Goal: Register for event/course

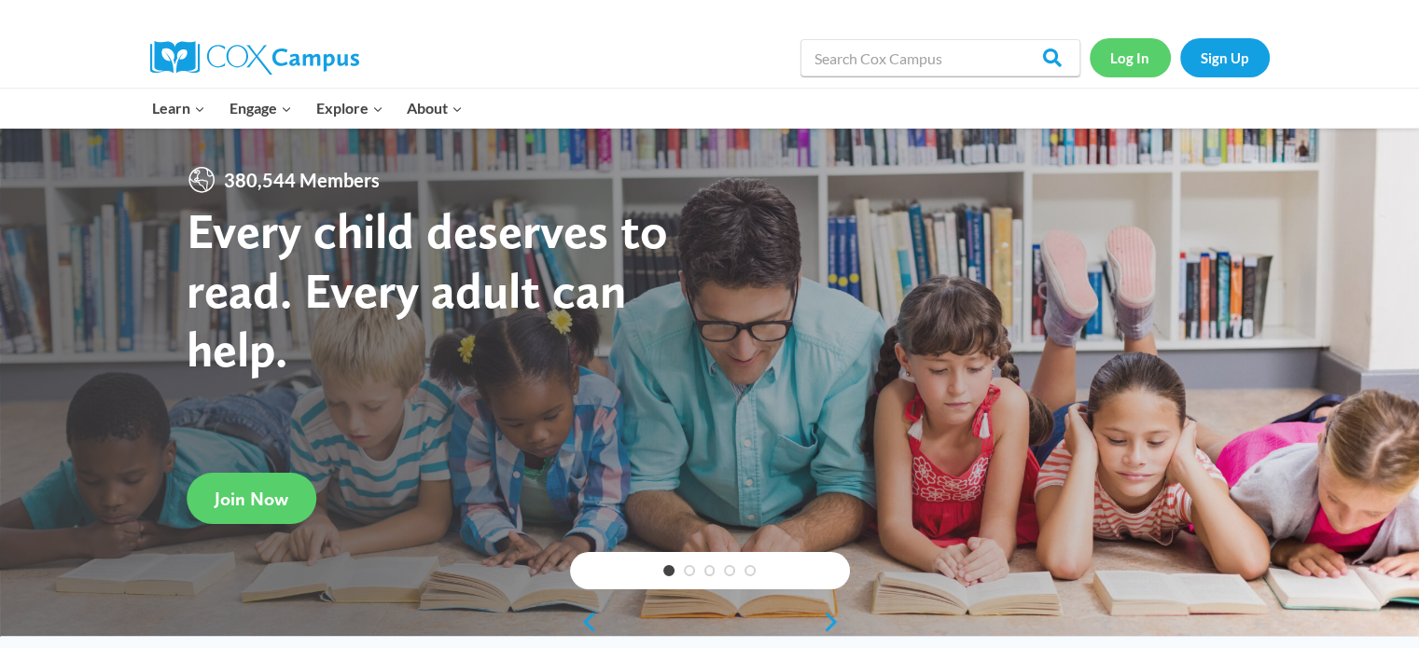
click at [1134, 61] on link "Log In" at bounding box center [1130, 57] width 81 height 38
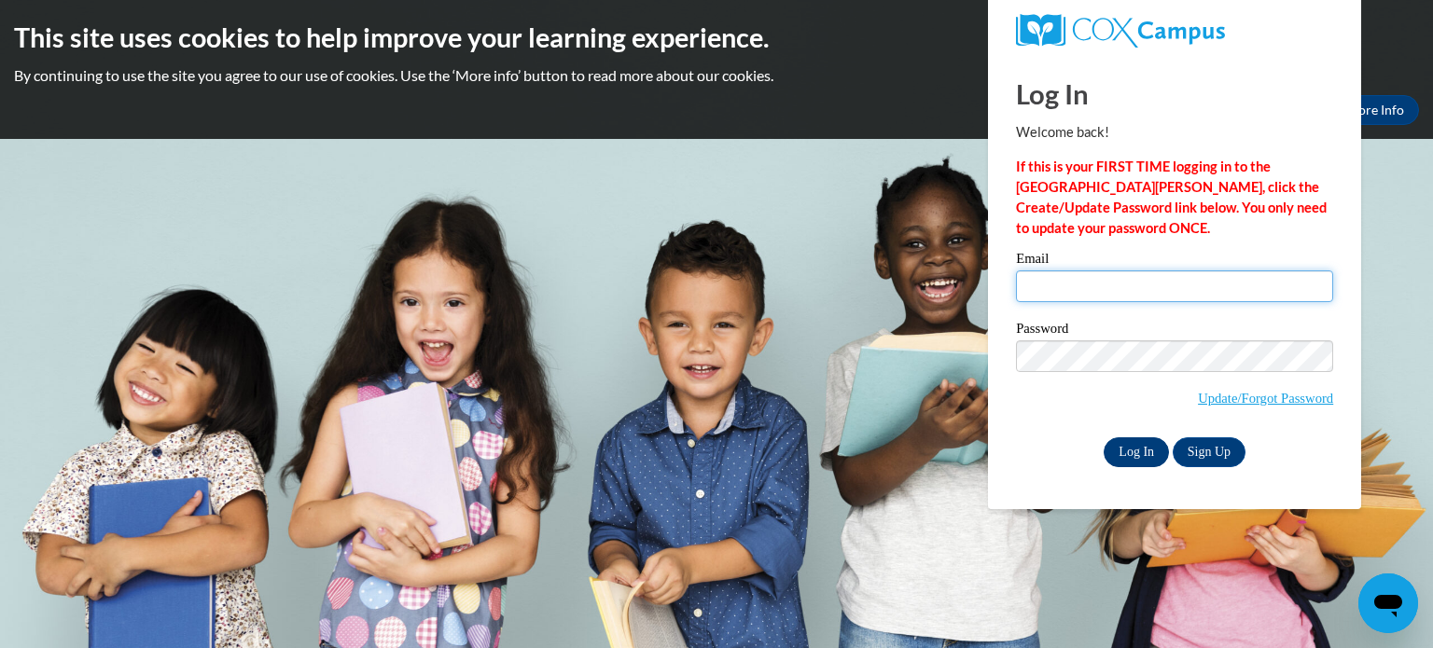
type input "aguiarem@wauwatosa.k12.wi.us"
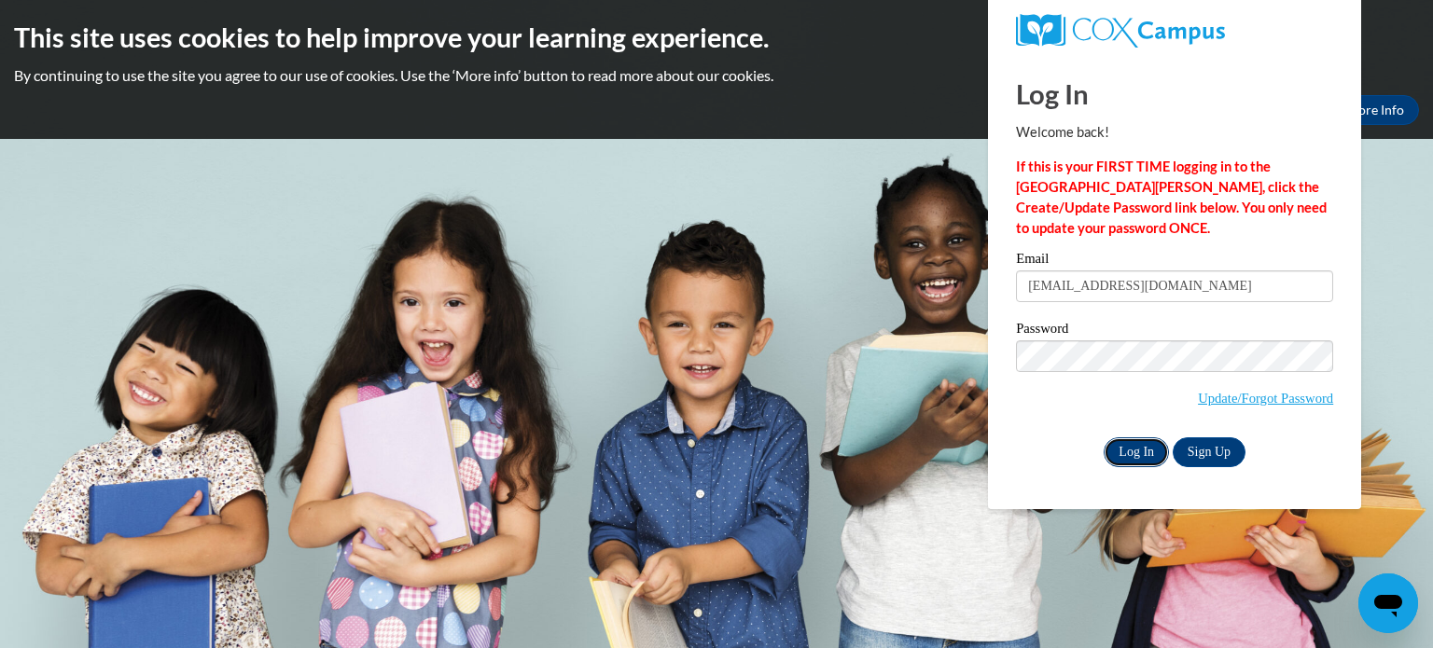
click at [1140, 459] on input "Log In" at bounding box center [1136, 453] width 65 height 30
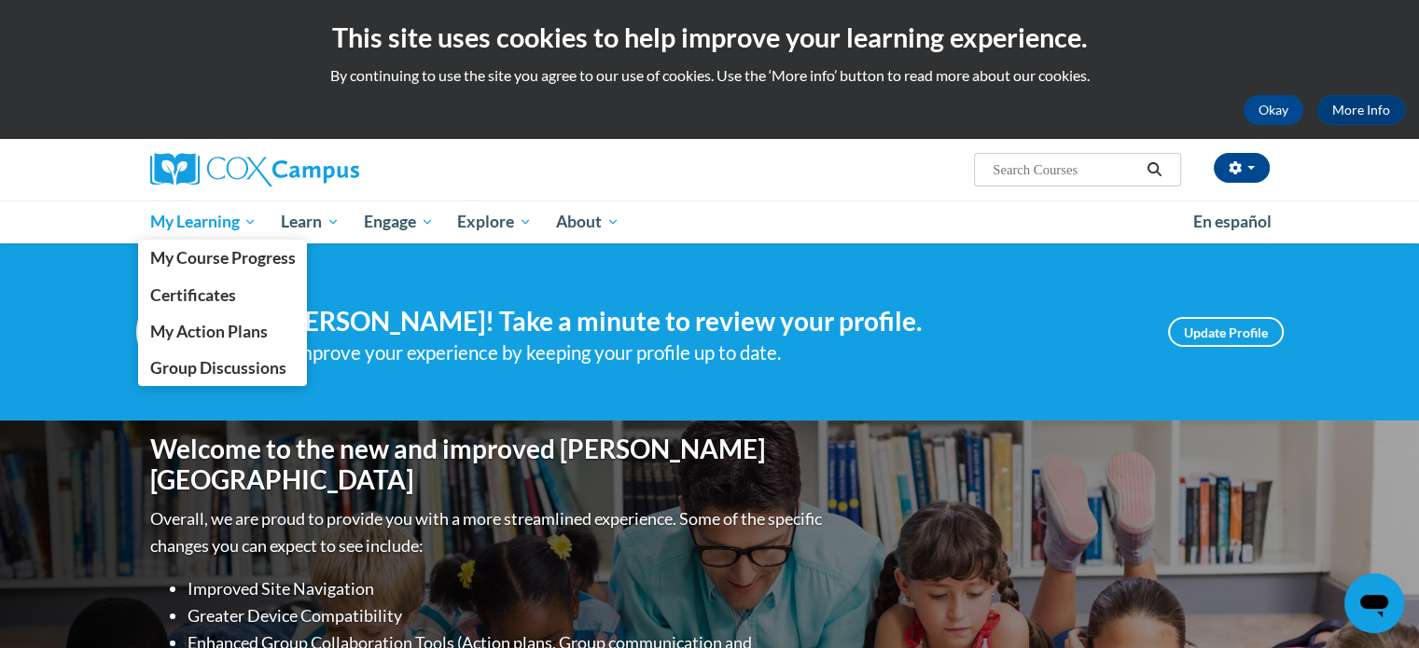
click at [237, 217] on span "My Learning" at bounding box center [202, 222] width 107 height 22
click at [262, 257] on span "My Course Progress" at bounding box center [222, 258] width 146 height 20
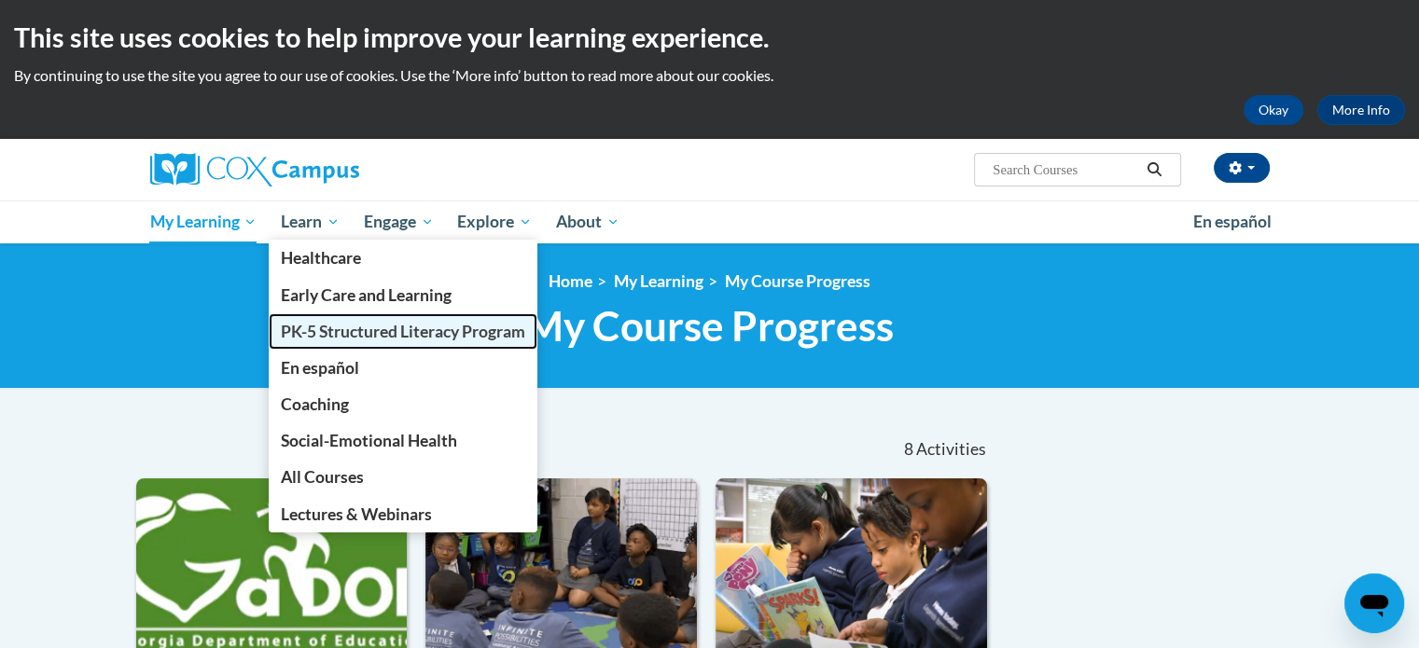
click at [359, 333] on span "PK-5 Structured Literacy Program" at bounding box center [403, 332] width 244 height 20
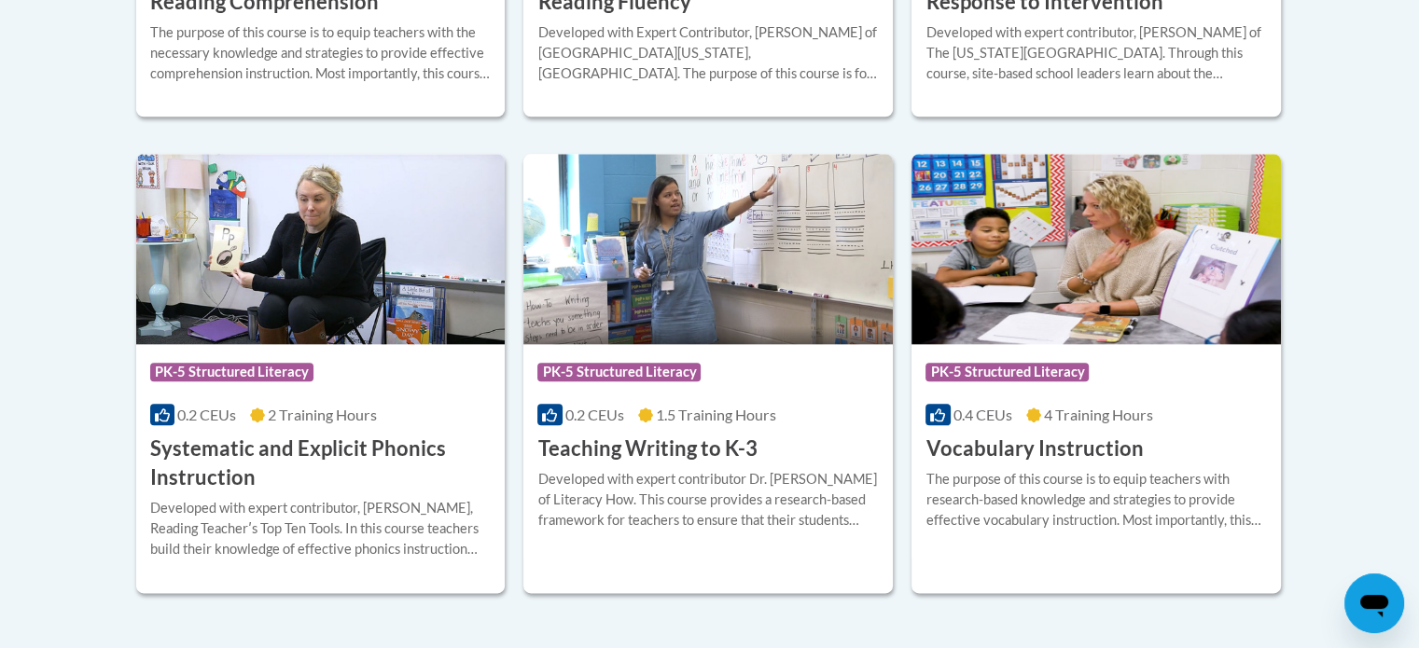
scroll to position [2104, 0]
click at [419, 288] on img at bounding box center [320, 250] width 369 height 190
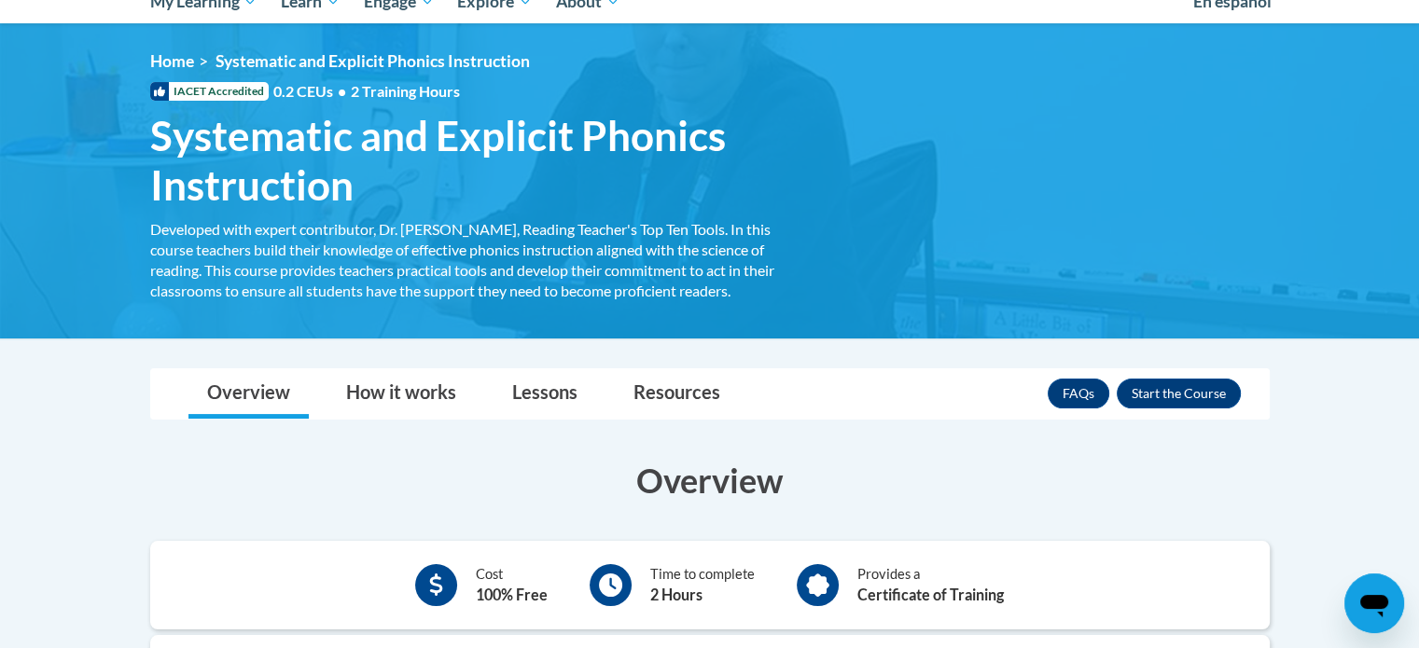
scroll to position [219, 0]
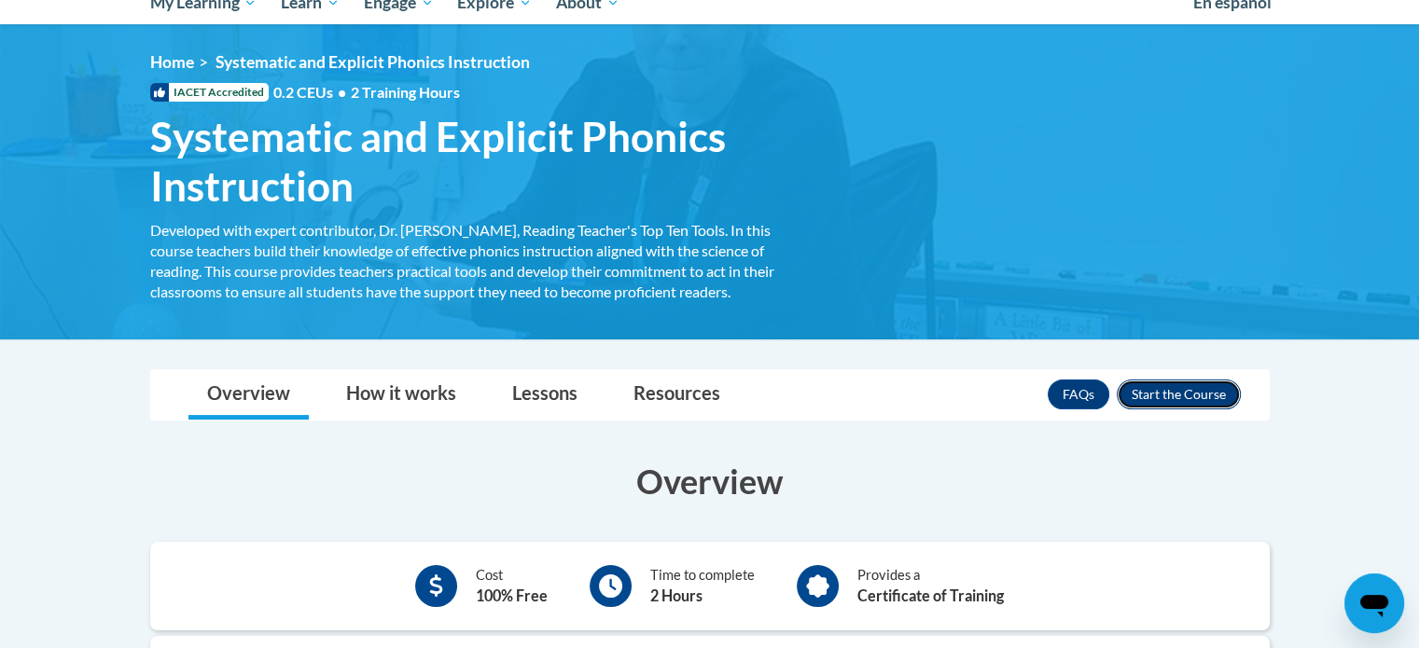
click at [1203, 400] on button "Enroll" at bounding box center [1179, 395] width 124 height 30
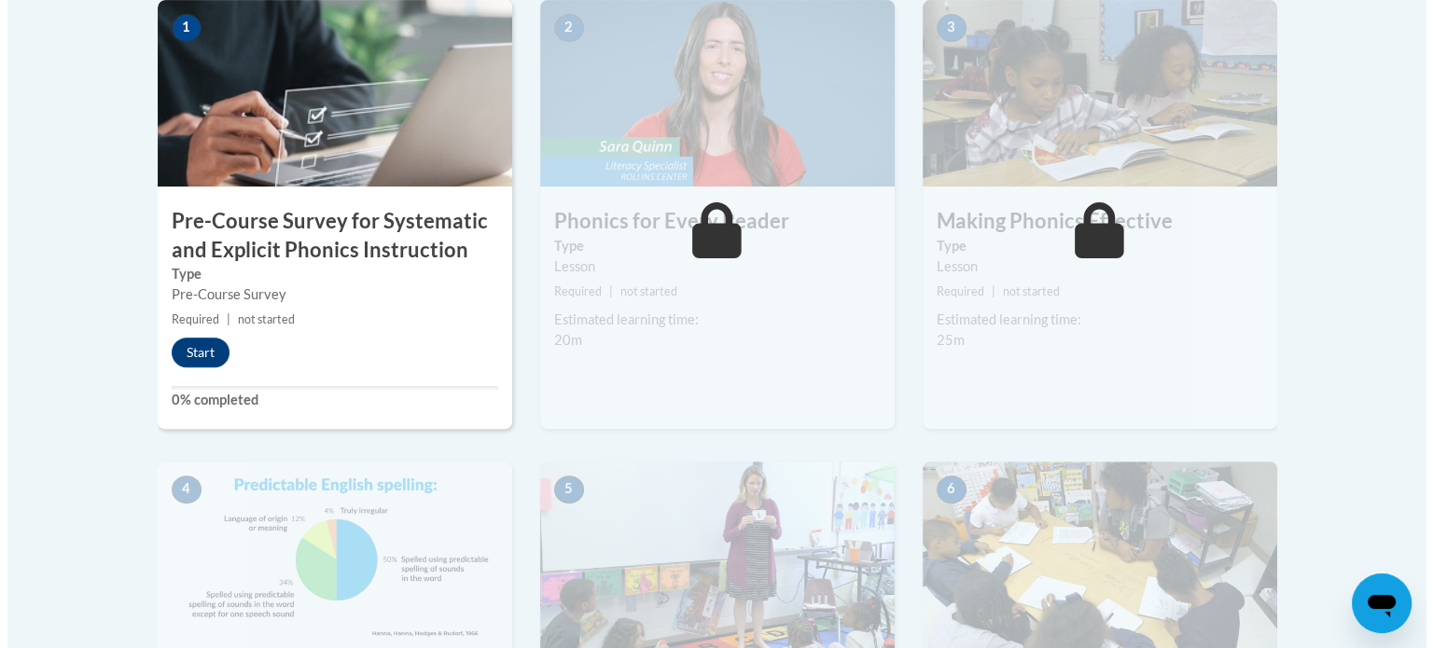
scroll to position [652, 0]
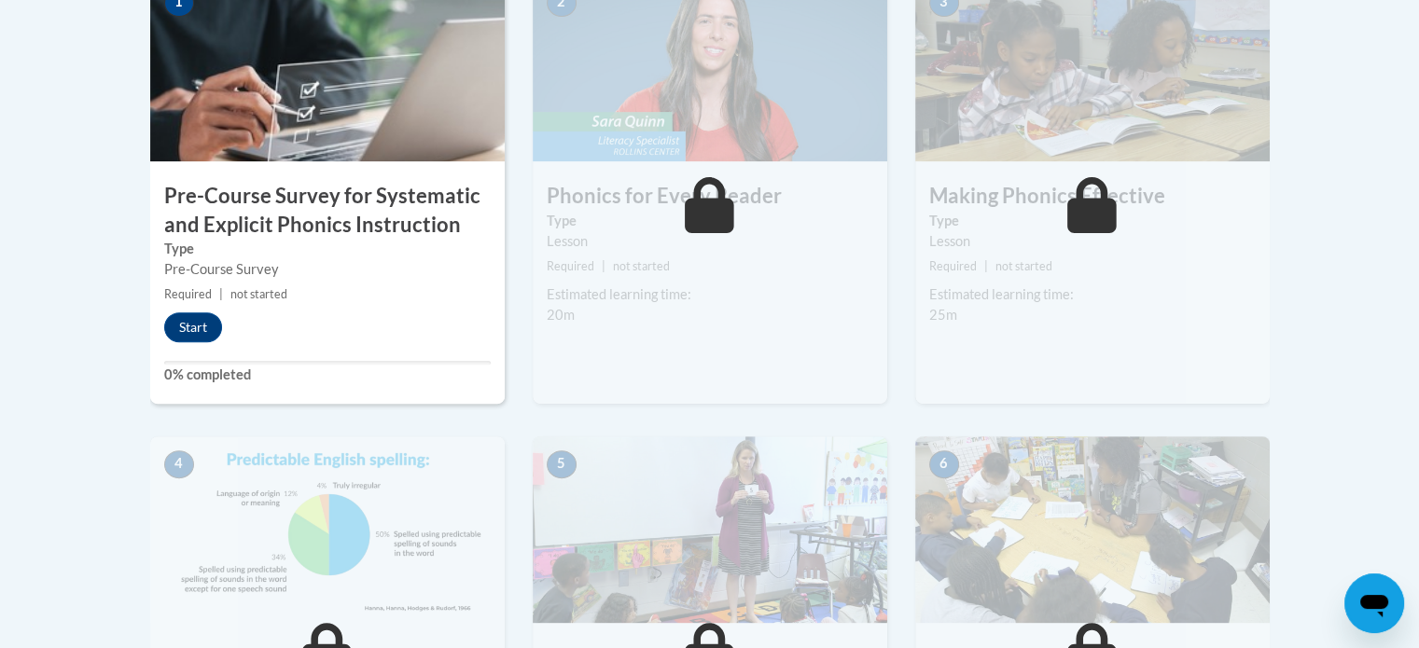
click at [219, 316] on div "Start" at bounding box center [197, 328] width 95 height 30
click at [190, 316] on button "Start" at bounding box center [193, 328] width 58 height 30
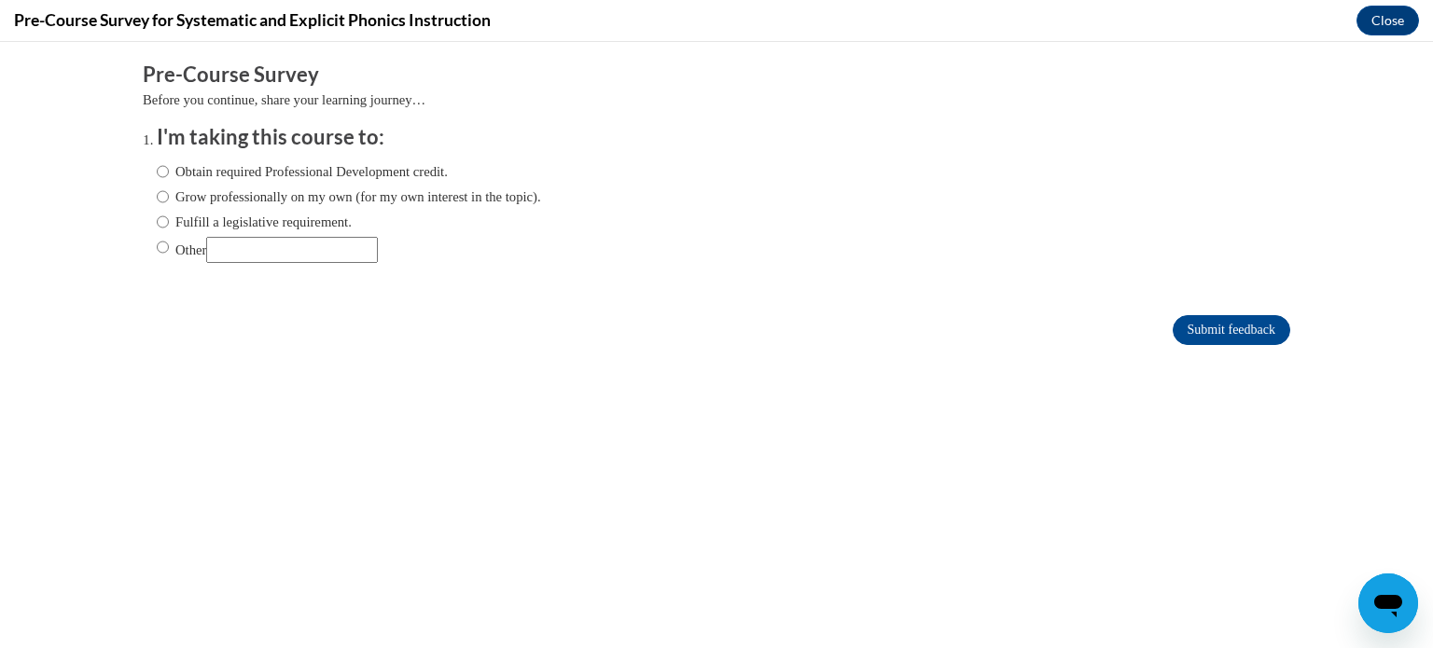
scroll to position [0, 0]
click at [332, 161] on label "Obtain required Professional Development credit." at bounding box center [302, 171] width 291 height 21
click at [169, 161] on input "Obtain required Professional Development credit." at bounding box center [163, 171] width 12 height 21
radio input "true"
click at [1240, 319] on input "Submit feedback" at bounding box center [1232, 330] width 118 height 30
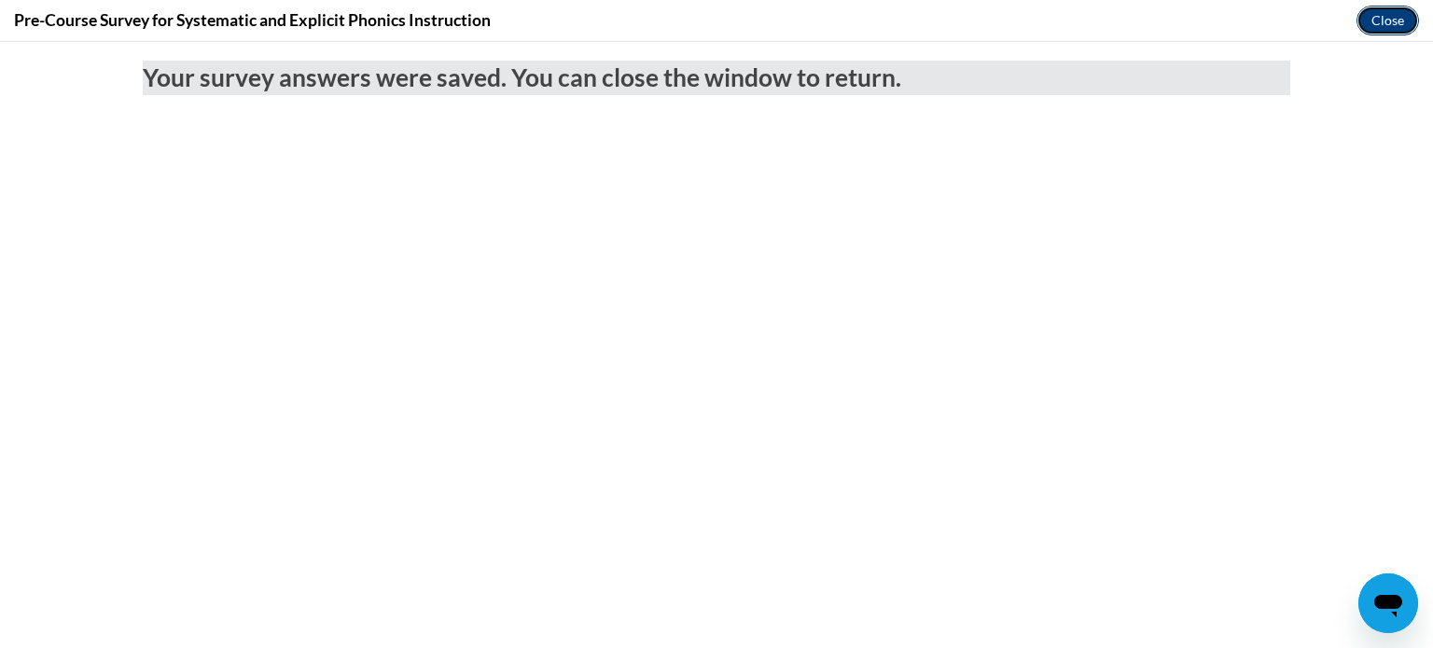
click at [1380, 22] on button "Close" at bounding box center [1388, 21] width 63 height 30
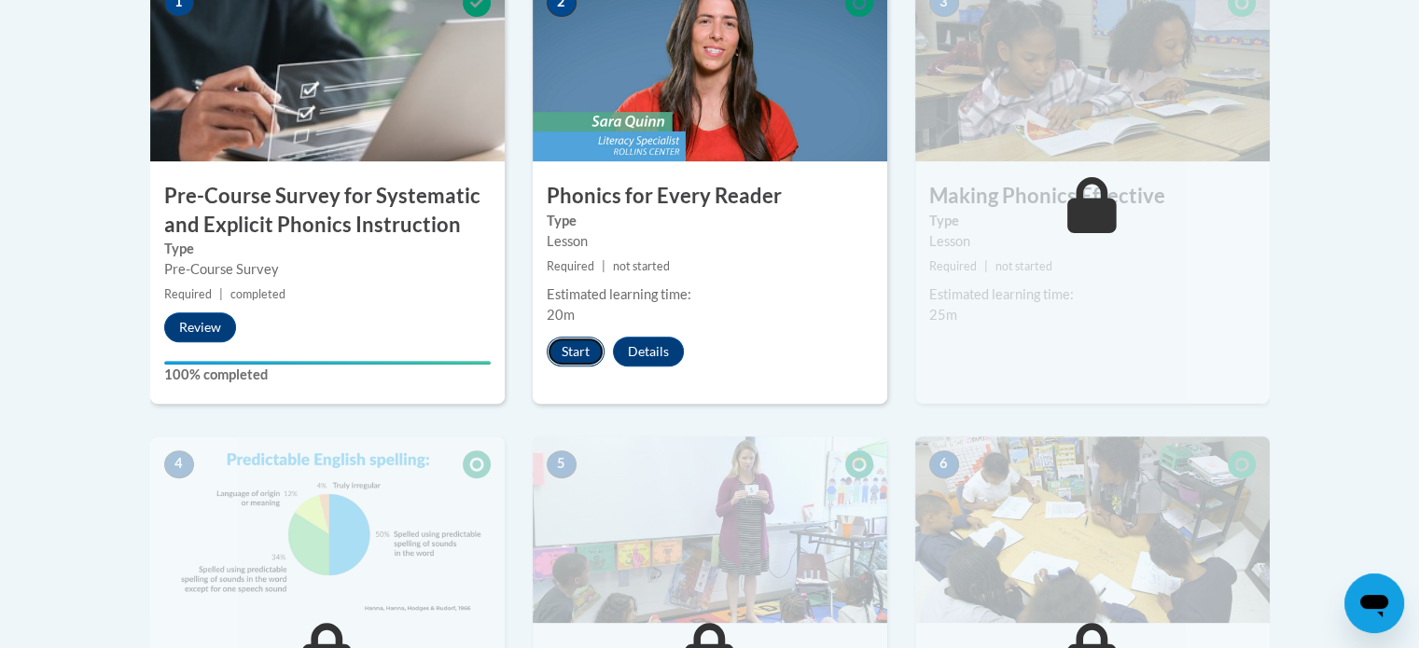
click at [579, 355] on button "Start" at bounding box center [576, 352] width 58 height 30
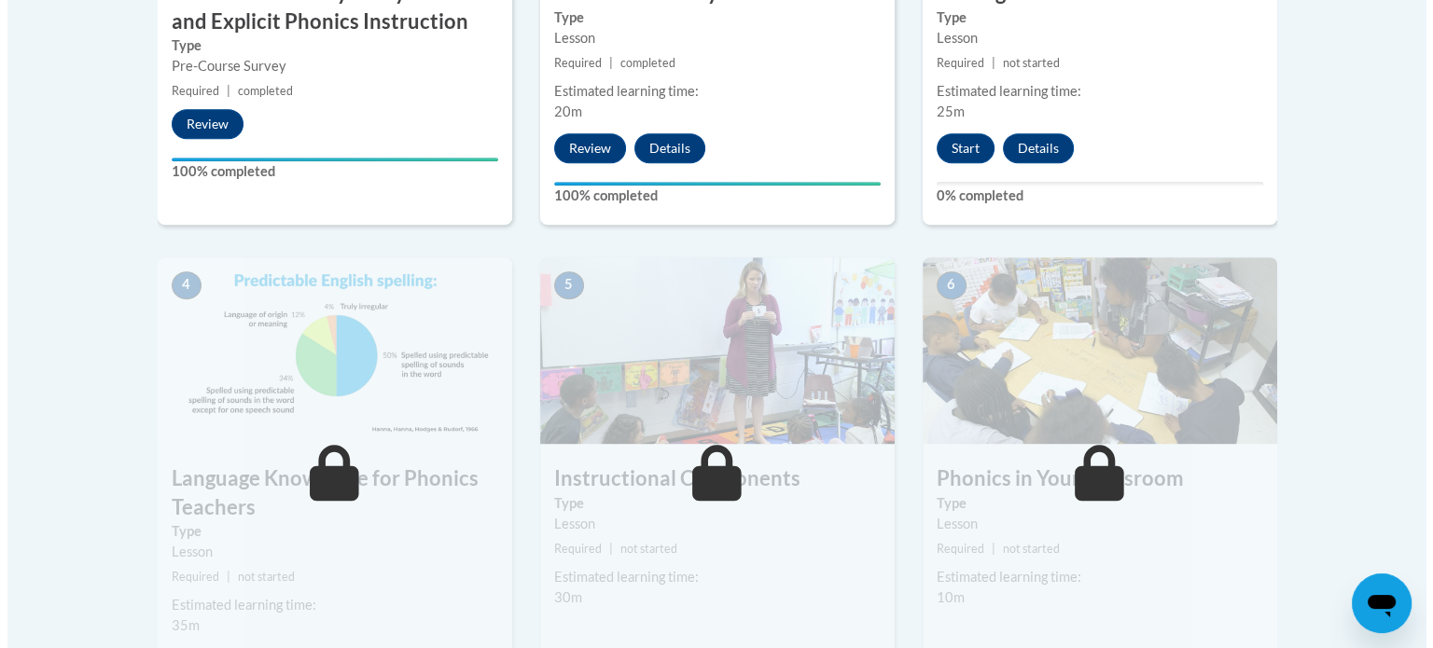
scroll to position [877, 0]
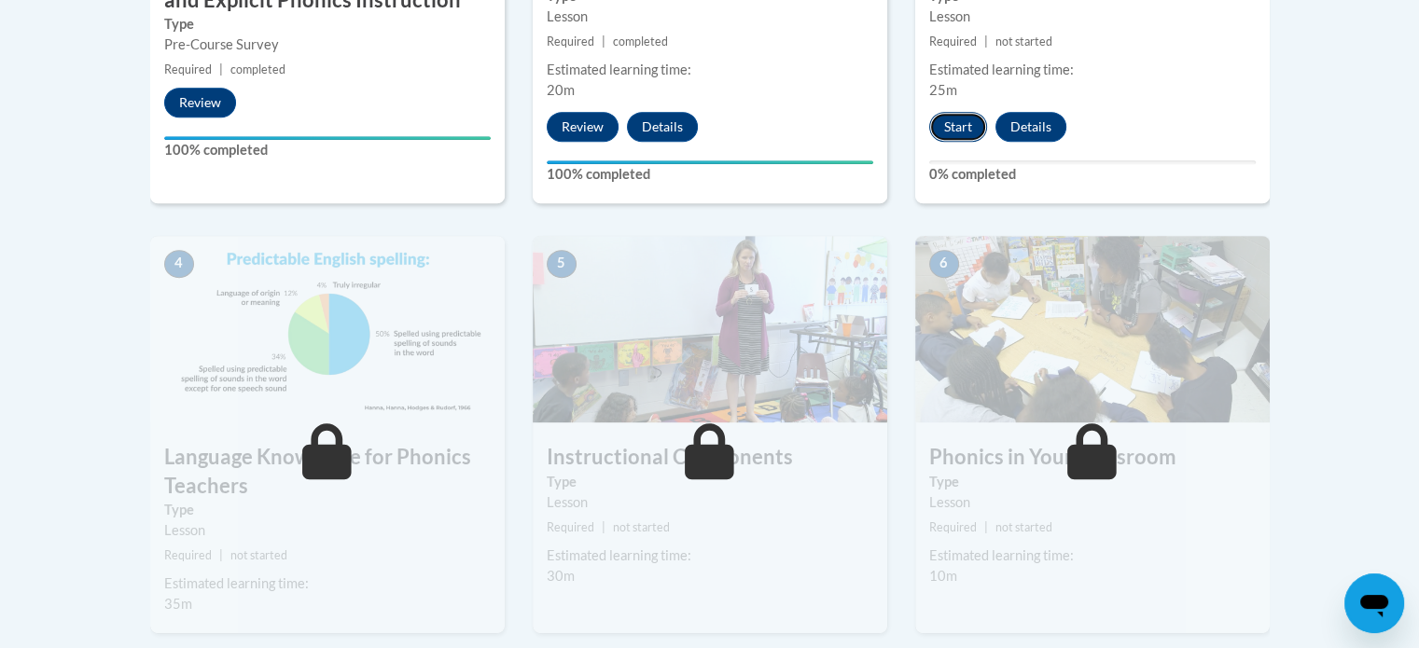
click at [956, 128] on button "Start" at bounding box center [958, 127] width 58 height 30
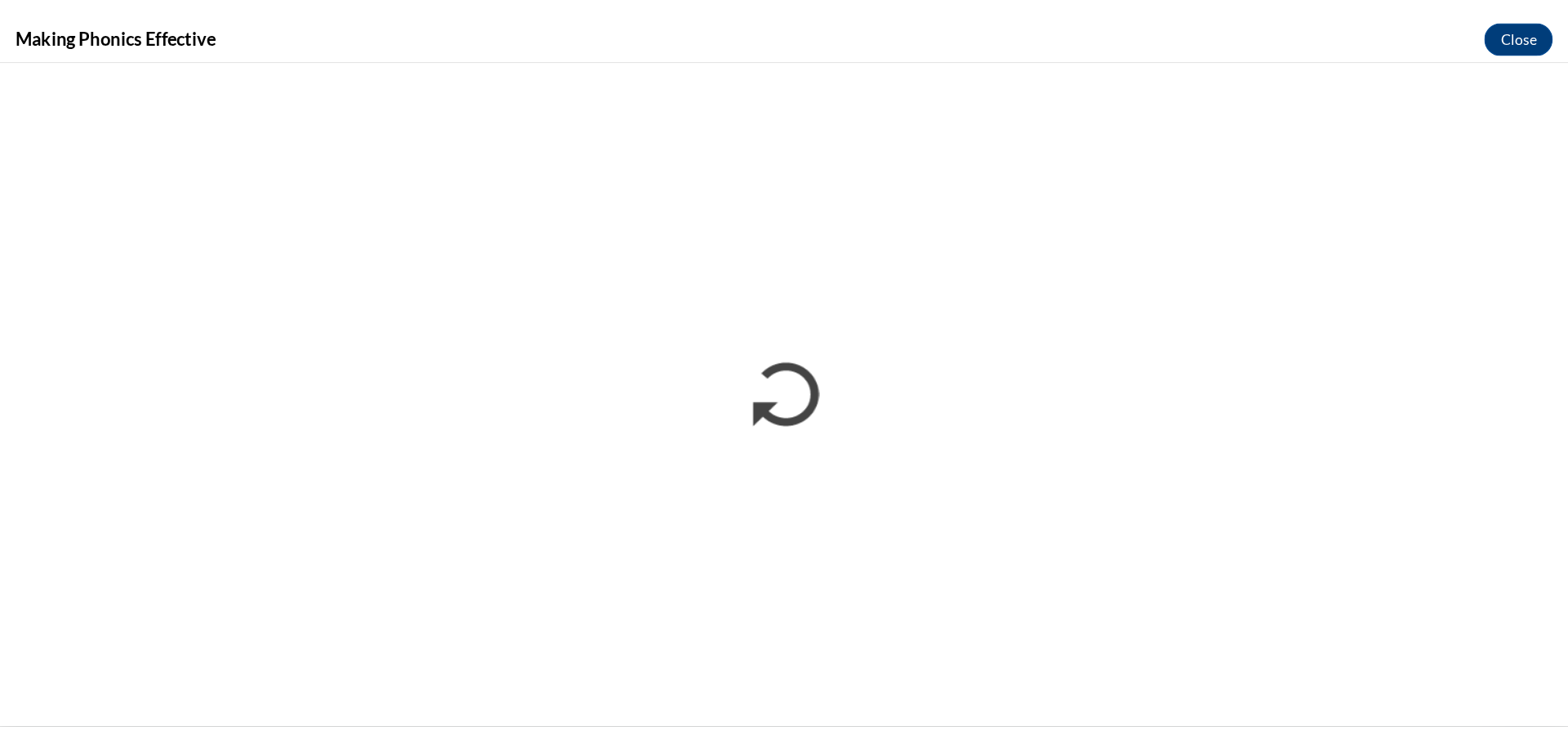
scroll to position [0, 0]
